Goal: Use online tool/utility: Utilize a website feature to perform a specific function

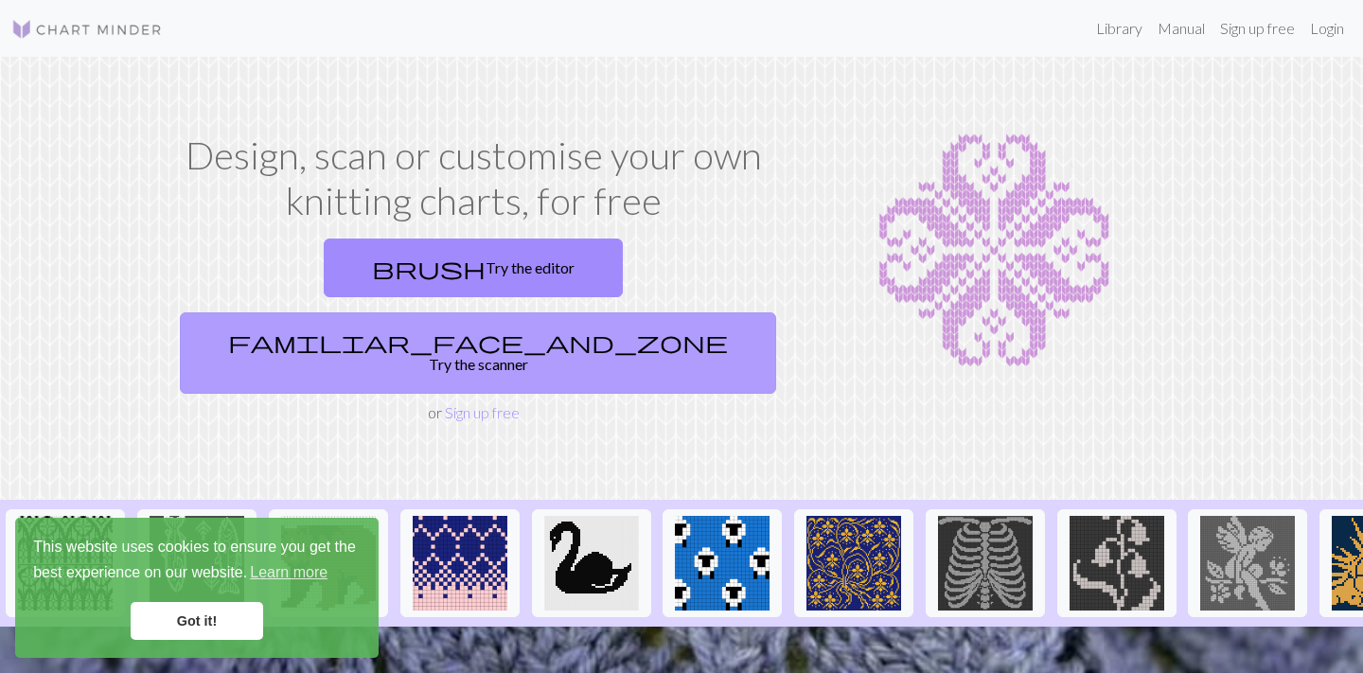
click at [615, 312] on link "familiar_face_and_zone Try the scanner" at bounding box center [478, 352] width 597 height 81
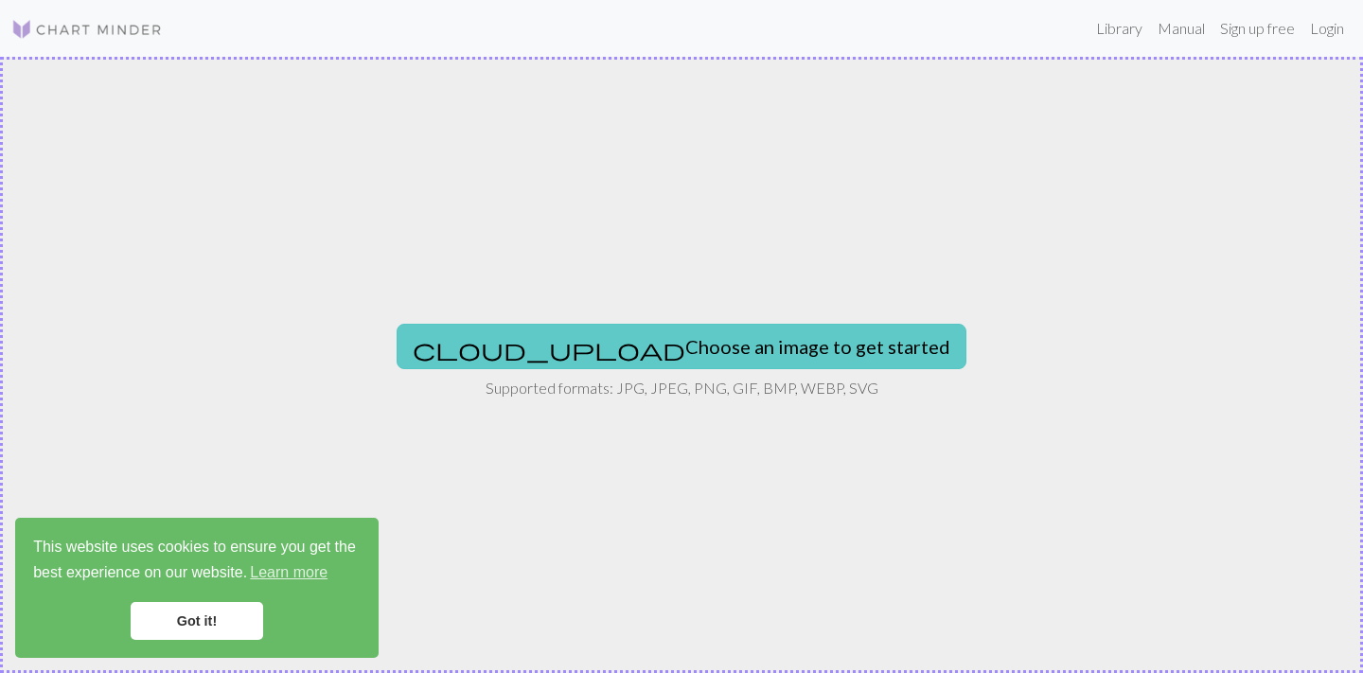
click at [625, 349] on button "cloud_upload Choose an image to get started" at bounding box center [682, 346] width 570 height 45
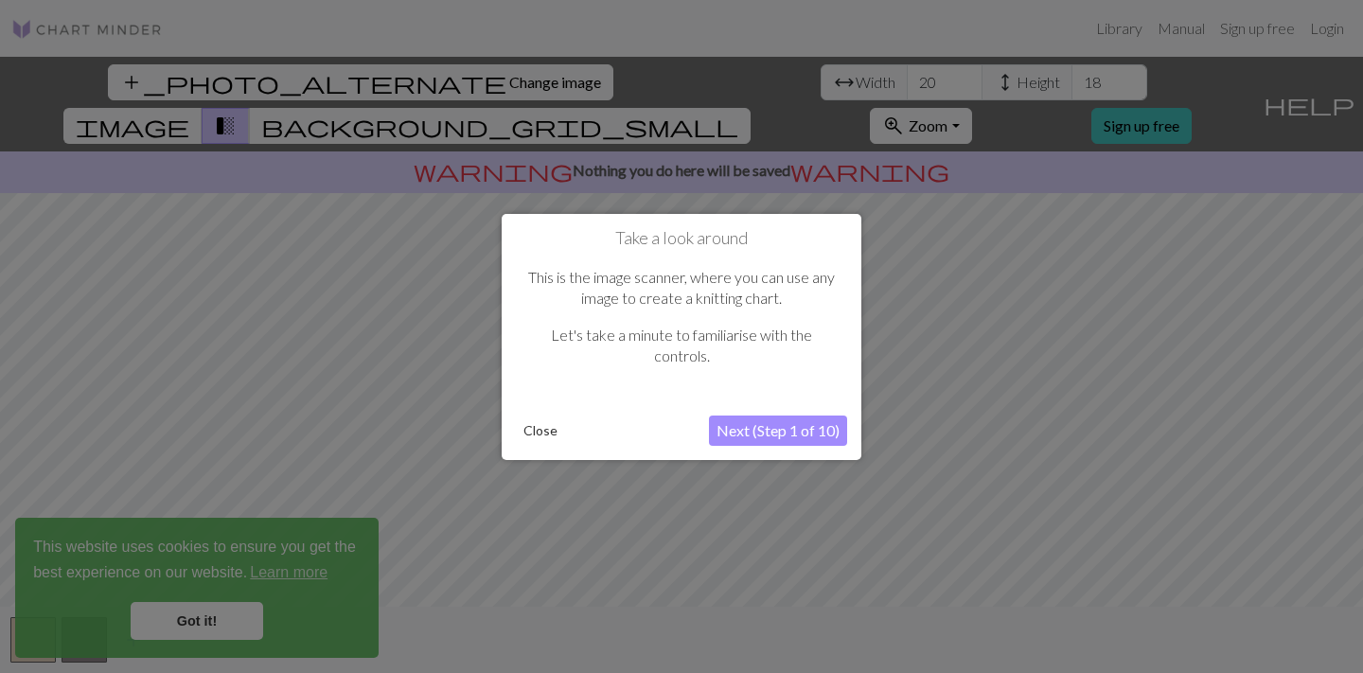
click at [196, 621] on div at bounding box center [681, 336] width 1363 height 673
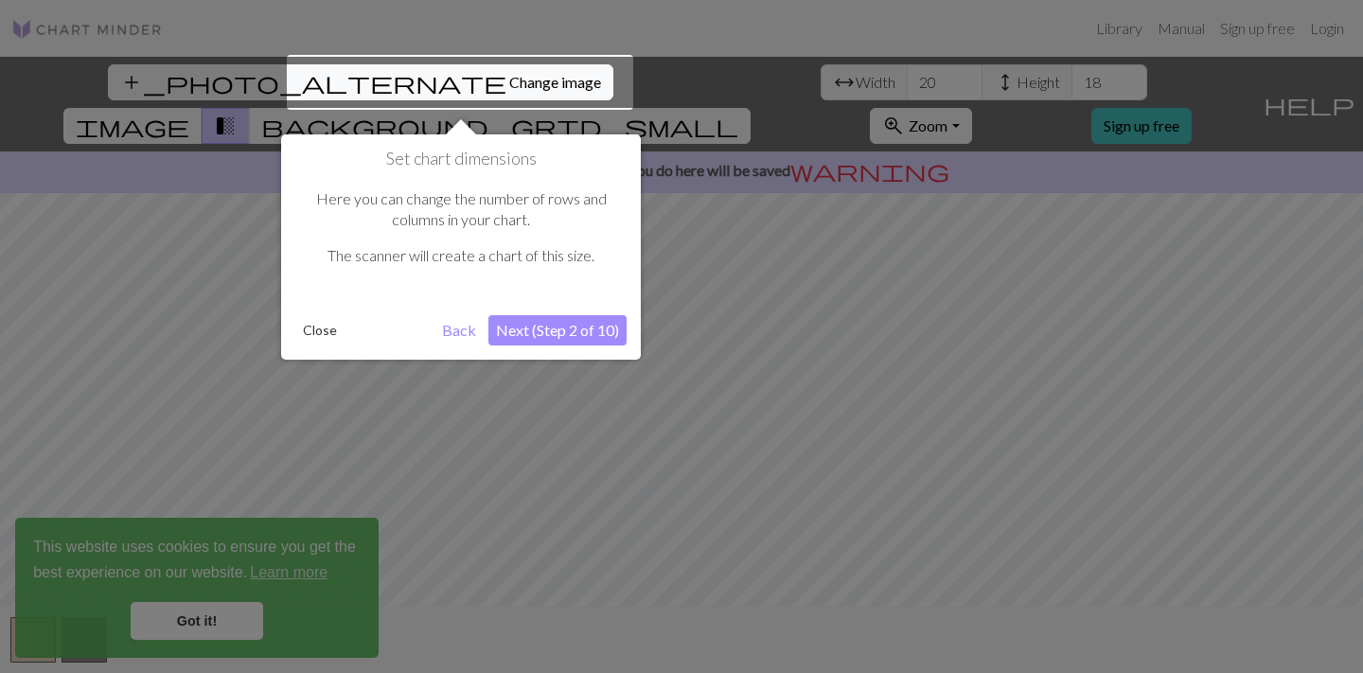
click at [225, 617] on div at bounding box center [681, 336] width 1363 height 673
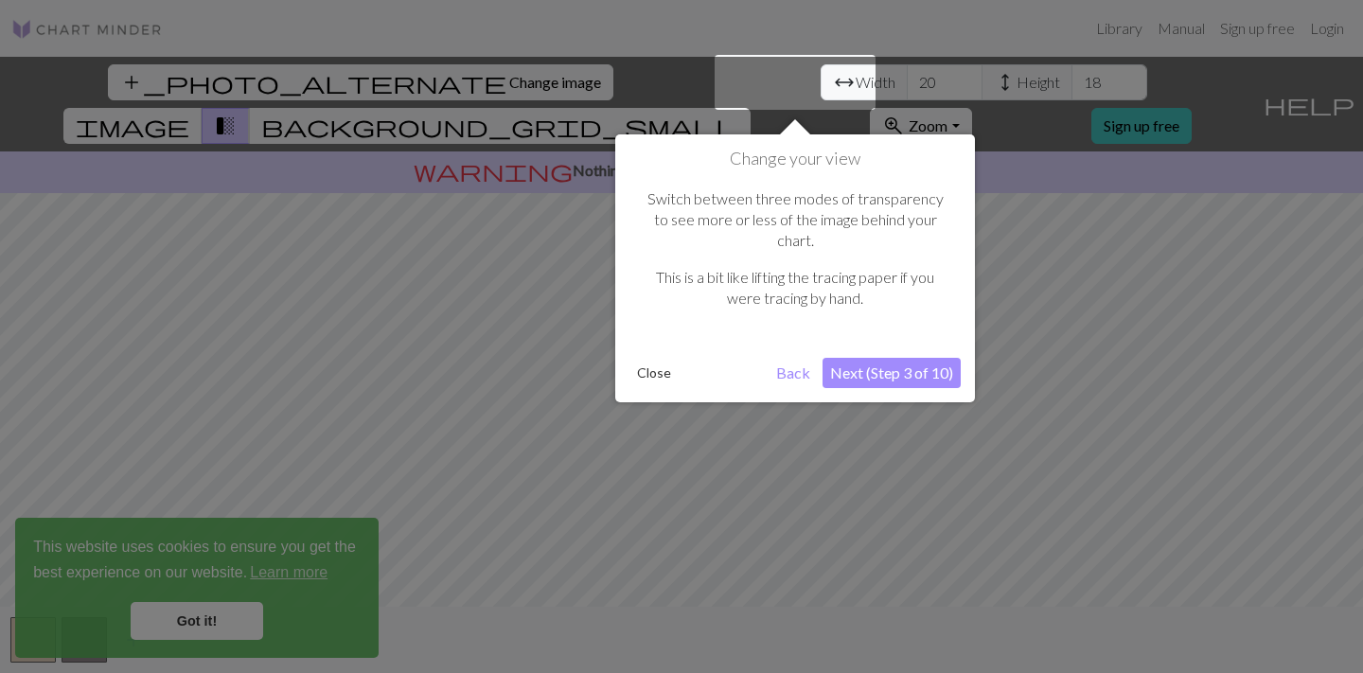
click at [661, 359] on button "Close" at bounding box center [654, 373] width 49 height 28
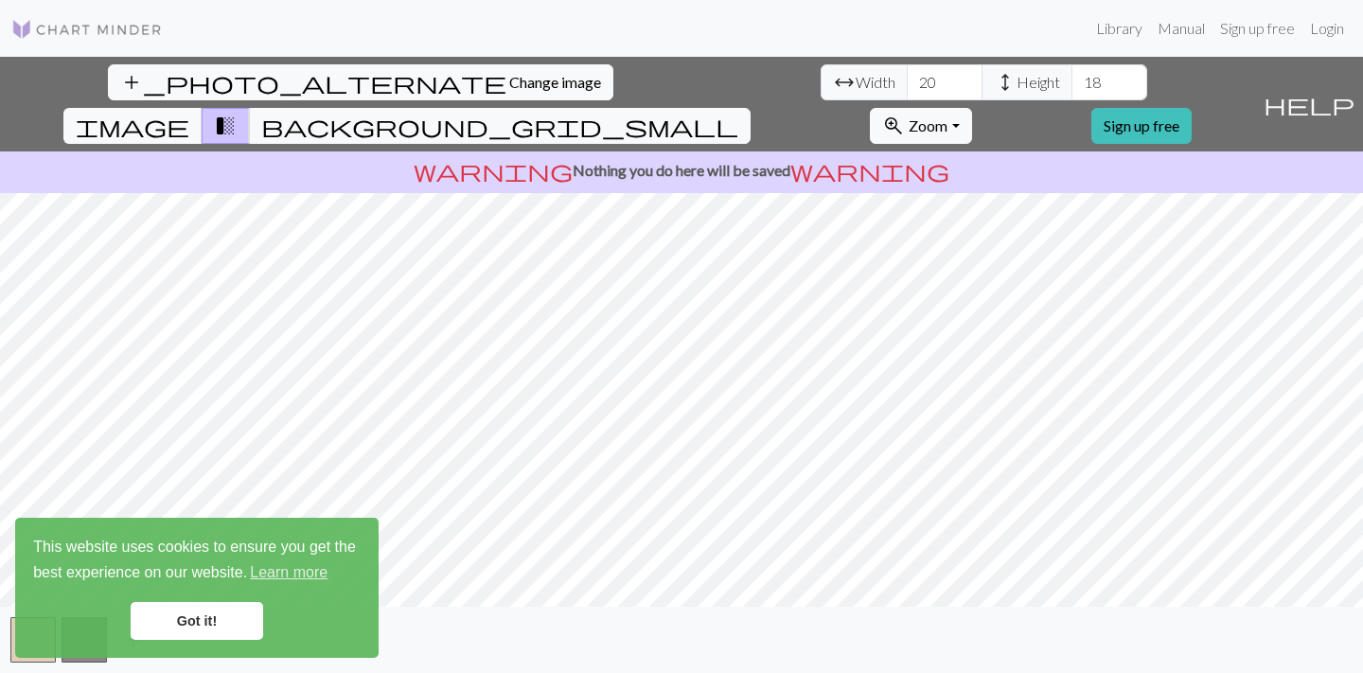
click at [202, 631] on link "Got it!" at bounding box center [197, 621] width 133 height 38
